Goal: Task Accomplishment & Management: Complete application form

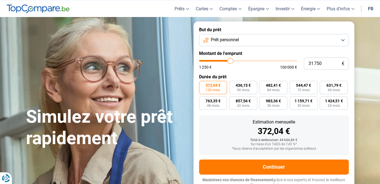
scroll to position [21, 0]
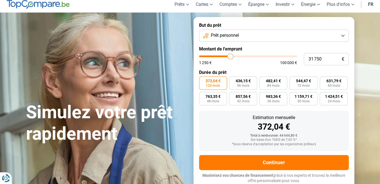
type input "31 500"
type input "31500"
type input "31 250"
type input "31250"
type input "31 000"
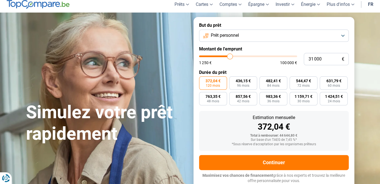
type input "31000"
type input "30 750"
type input "30750"
type input "30 500"
type input "30500"
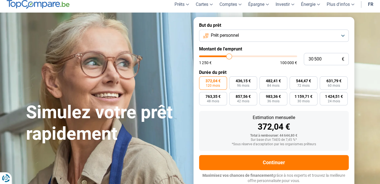
type input "30 250"
type input "30250"
type input "30 000"
type input "30000"
type input "29 750"
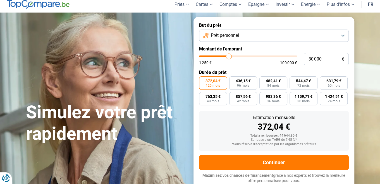
type input "29750"
type input "29 500"
type input "29500"
type input "29 250"
type input "29250"
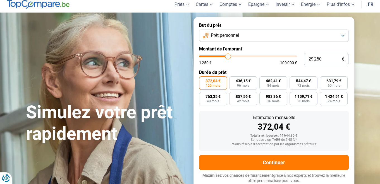
type input "29 000"
type input "29000"
type input "28 750"
type input "28750"
type input "28 500"
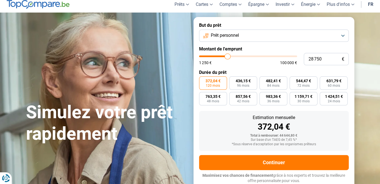
type input "28500"
type input "28 250"
type input "28250"
type input "28 000"
type input "28000"
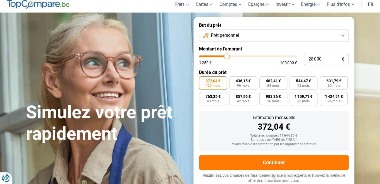
type input "27 750"
type input "27750"
type input "27 500"
type input "27500"
type input "27 250"
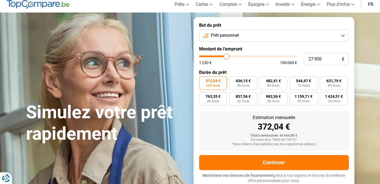
type input "27250"
type input "27 000"
type input "27000"
type input "26 500"
type input "26500"
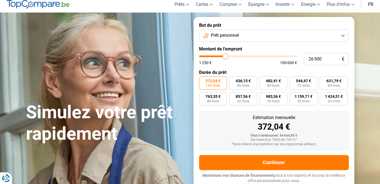
type input "26 250"
type input "26250"
type input "26 000"
type input "26000"
type input "25 750"
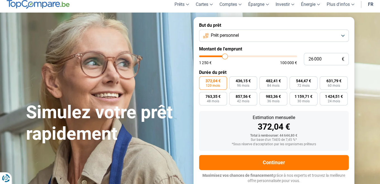
type input "25750"
type input "25 500"
type input "25500"
type input "25 000"
type input "25000"
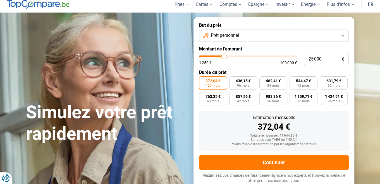
type input "24 750"
type input "24750"
type input "24 500"
type input "24500"
type input "24 250"
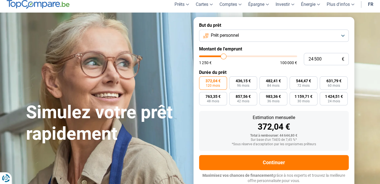
type input "24250"
type input "24 000"
type input "24000"
type input "23 750"
type input "23750"
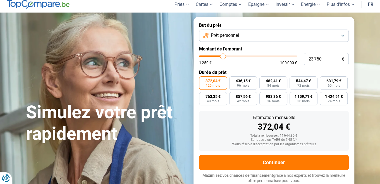
type input "23 500"
type input "23500"
type input "23 250"
type input "23250"
type input "23 000"
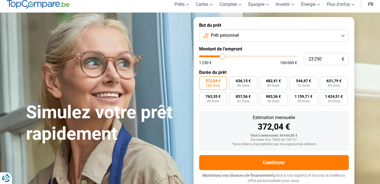
type input "23000"
type input "22 750"
type input "22750"
type input "22 500"
type input "22500"
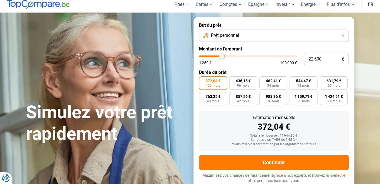
type input "22 250"
type input "22250"
type input "22 000"
type input "22000"
type input "21 750"
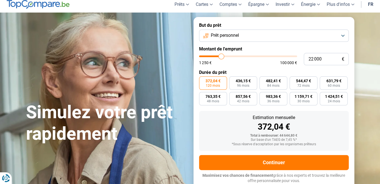
type input "21750"
type input "21 500"
type input "21500"
type input "21 250"
type input "21250"
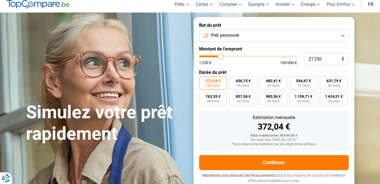
type input "21 000"
type input "21000"
type input "20 750"
type input "20750"
type input "20 500"
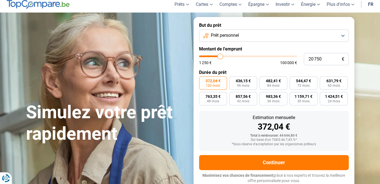
type input "20500"
type input "20 250"
type input "20250"
type input "20 000"
type input "20000"
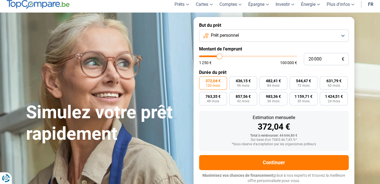
type input "19 750"
type input "19750"
type input "19 500"
type input "19500"
type input "19 250"
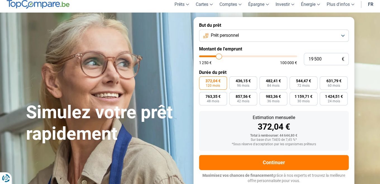
type input "19250"
type input "19 000"
type input "19000"
type input "18 750"
type input "18750"
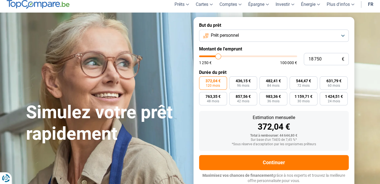
type input "18 500"
type input "18500"
type input "18 250"
type input "18250"
type input "18 000"
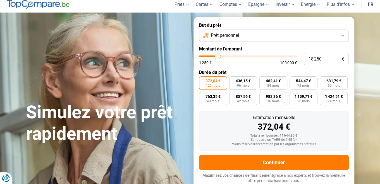
type input "18000"
type input "17 750"
type input "17750"
type input "17 500"
type input "17500"
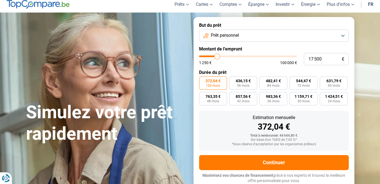
type input "17 250"
type input "17250"
type input "17 000"
type input "17000"
type input "16 750"
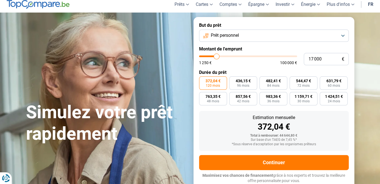
type input "16750"
type input "16 500"
type input "16500"
type input "16 250"
type input "16250"
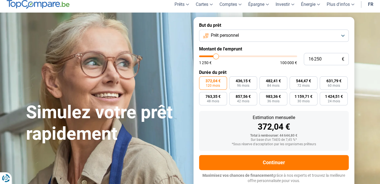
type input "16 000"
drag, startPoint x: 230, startPoint y: 56, endPoint x: 215, endPoint y: 56, distance: 14.8
type input "16000"
click at [215, 56] on input "range" at bounding box center [248, 57] width 98 height 2
radio input "true"
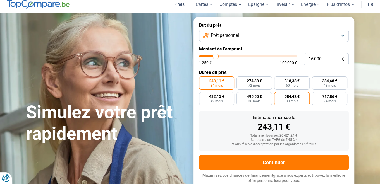
click at [288, 100] on span "30 mois" at bounding box center [292, 101] width 12 height 3
click at [278, 96] on input "584,42 € 30 mois" at bounding box center [276, 94] width 4 height 4
radio input "true"
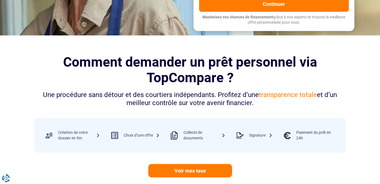
scroll to position [189, 0]
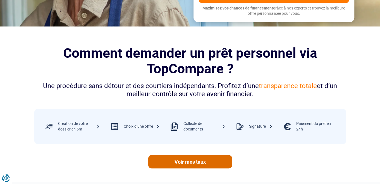
click at [189, 162] on link "Voir mes taux" at bounding box center [190, 161] width 84 height 13
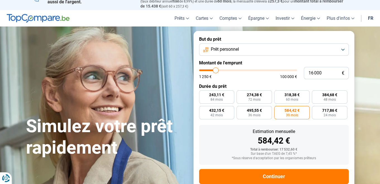
scroll to position [0, 0]
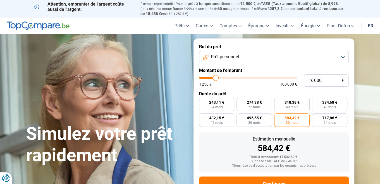
click at [345, 55] on button "Prêt personnel" at bounding box center [274, 57] width 150 height 12
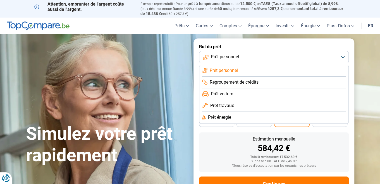
click at [244, 105] on li "Prêt travaux" at bounding box center [273, 106] width 143 height 12
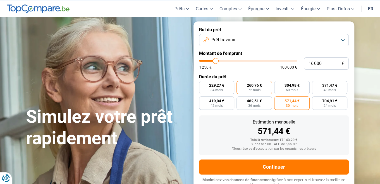
scroll to position [21, 0]
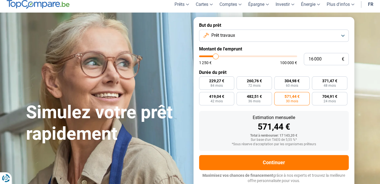
click at [342, 34] on button "Prêt travaux" at bounding box center [274, 36] width 150 height 12
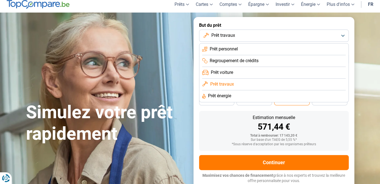
click at [250, 50] on li "Prêt personnel" at bounding box center [273, 50] width 143 height 12
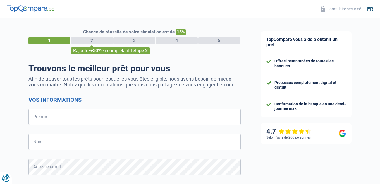
select select "32"
